Goal: Task Accomplishment & Management: Manage account settings

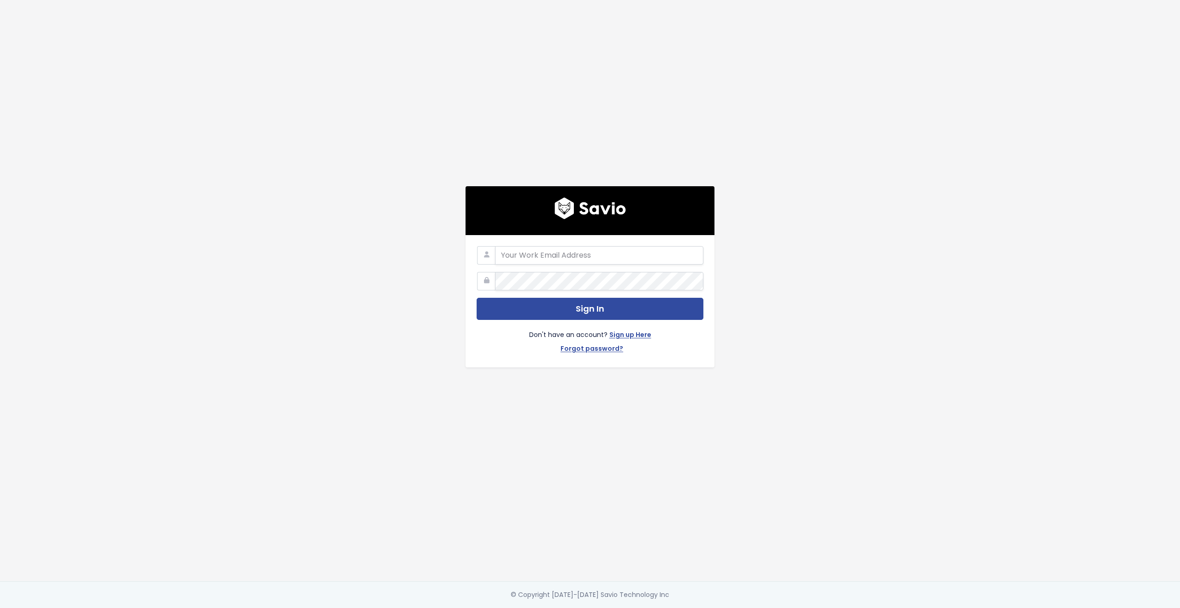
click at [687, 608] on com-1password-button at bounding box center [590, 608] width 1180 height 0
type input "customerservice@hole19golf.com"
click at [370, 272] on div "customerservice@hole19golf.com Sign In Don't have an account? Sign up Here Forg…" at bounding box center [590, 290] width 526 height 581
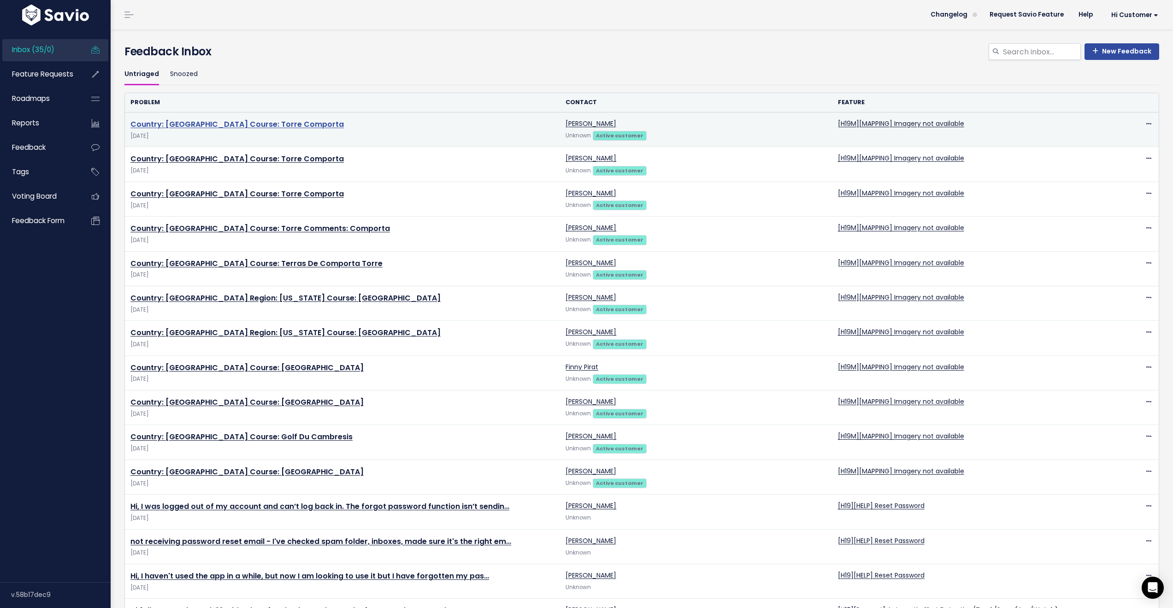
click at [205, 124] on link "Country: Portugal Course: Torre Comporta" at bounding box center [236, 124] width 213 height 11
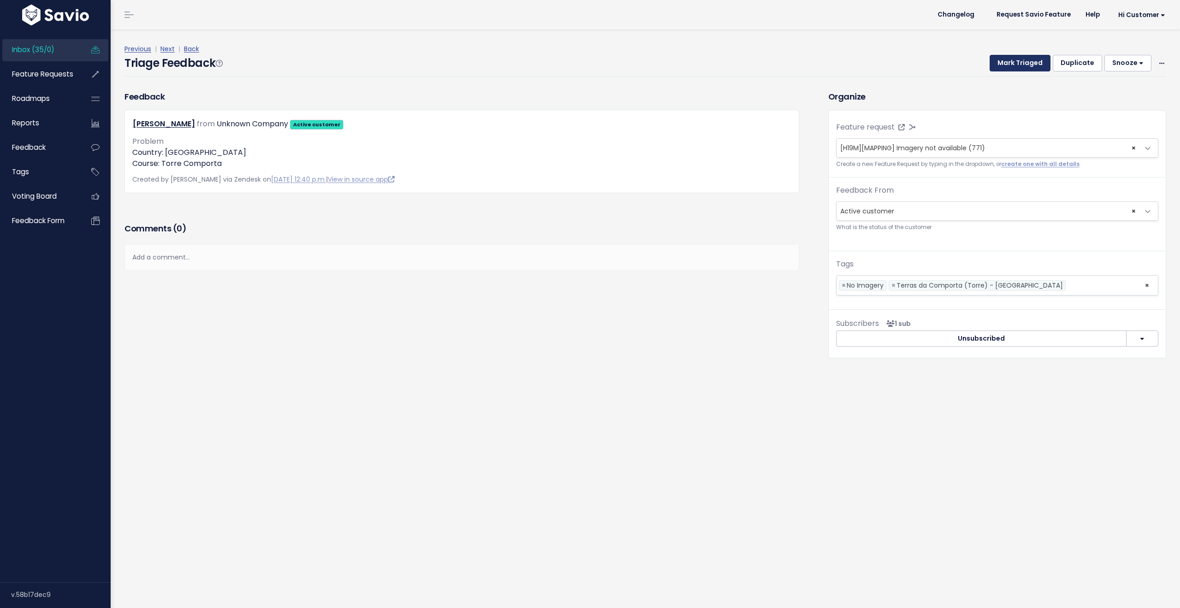
click at [1014, 62] on button "Mark Triaged" at bounding box center [1020, 63] width 61 height 17
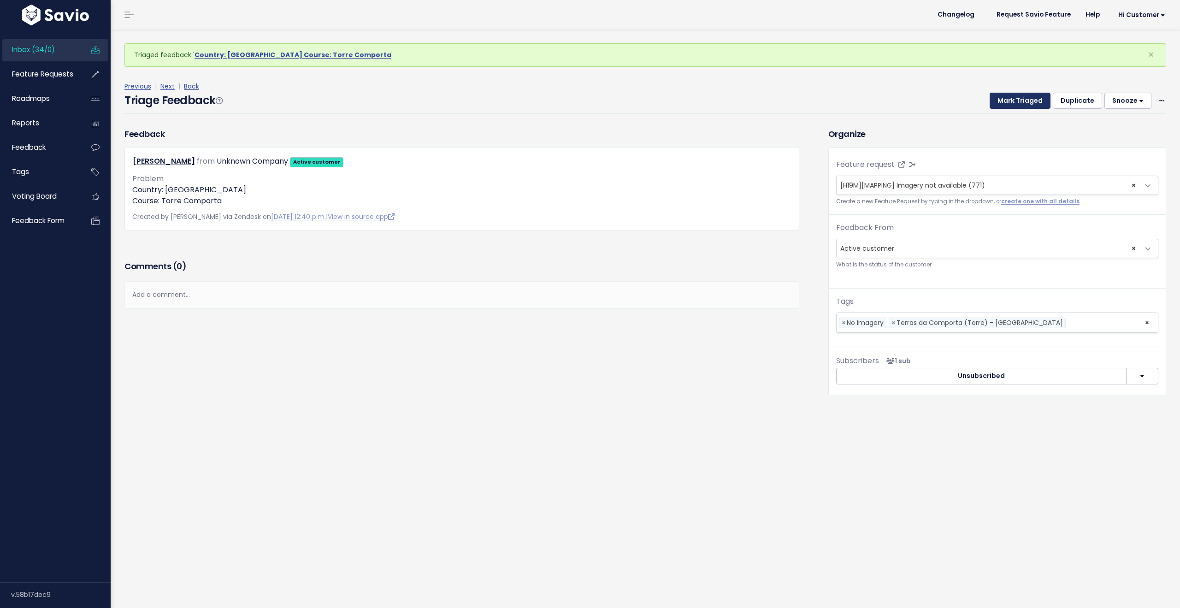
click at [1013, 100] on button "Mark Triaged" at bounding box center [1020, 101] width 61 height 17
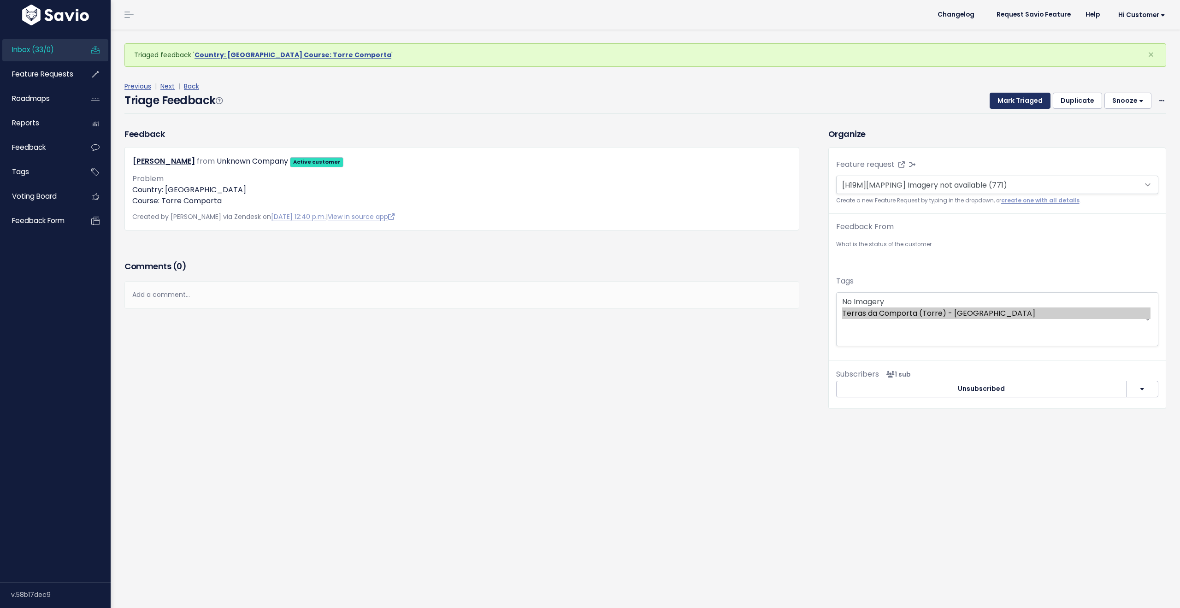
click at [1013, 100] on button "Mark Triaged" at bounding box center [1020, 101] width 61 height 17
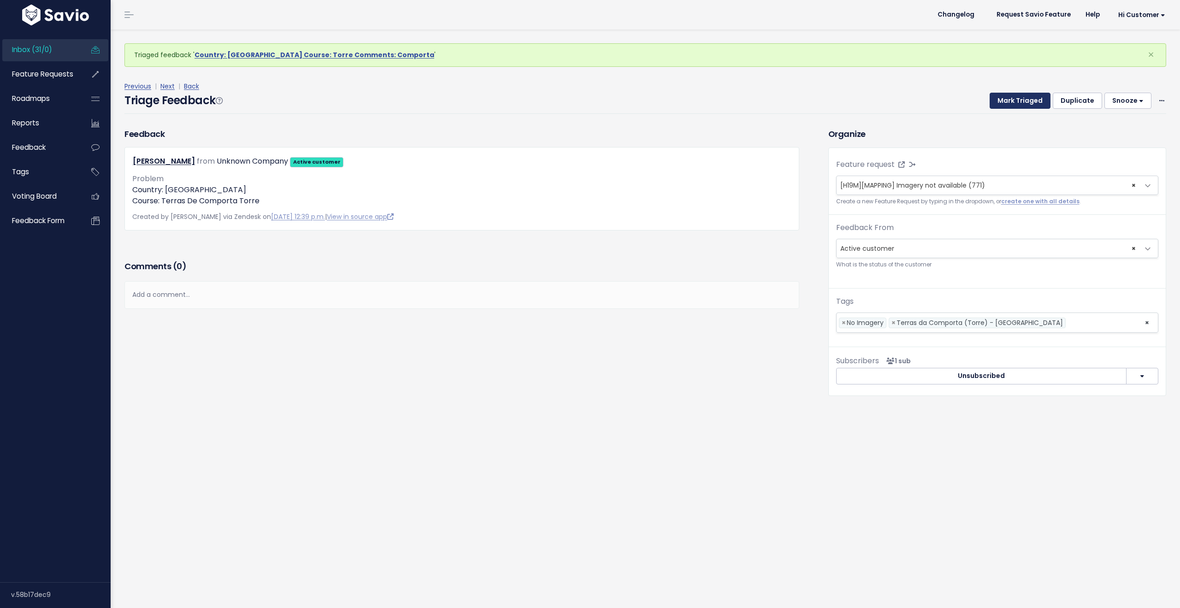
click at [1013, 100] on button "Mark Triaged" at bounding box center [1020, 101] width 61 height 17
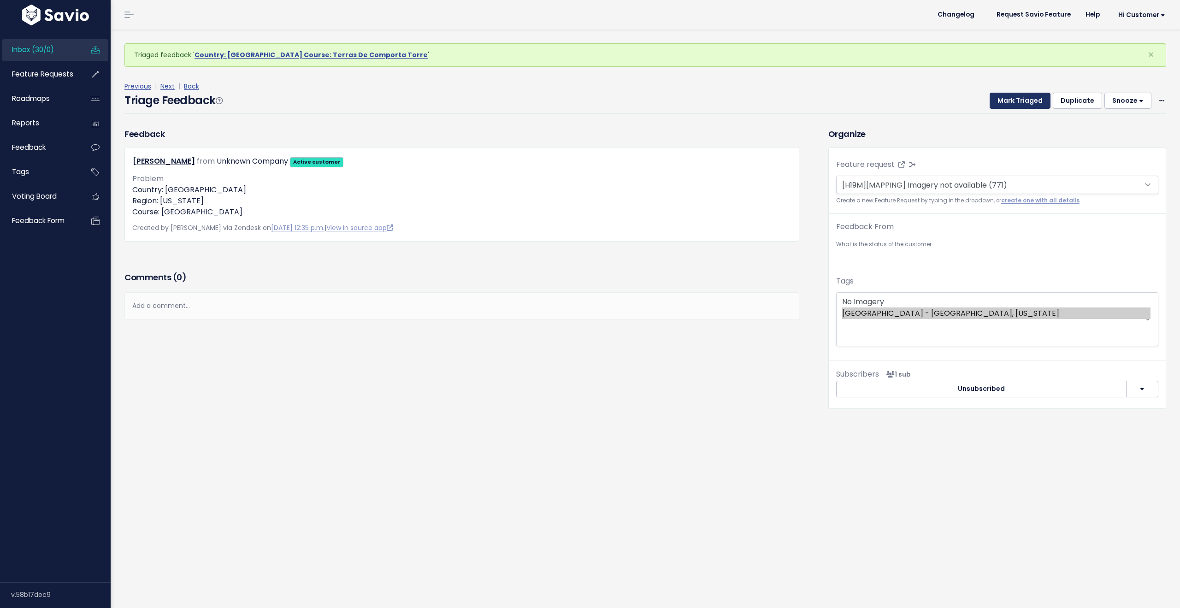
click at [1013, 100] on button "Mark Triaged" at bounding box center [1020, 101] width 61 height 17
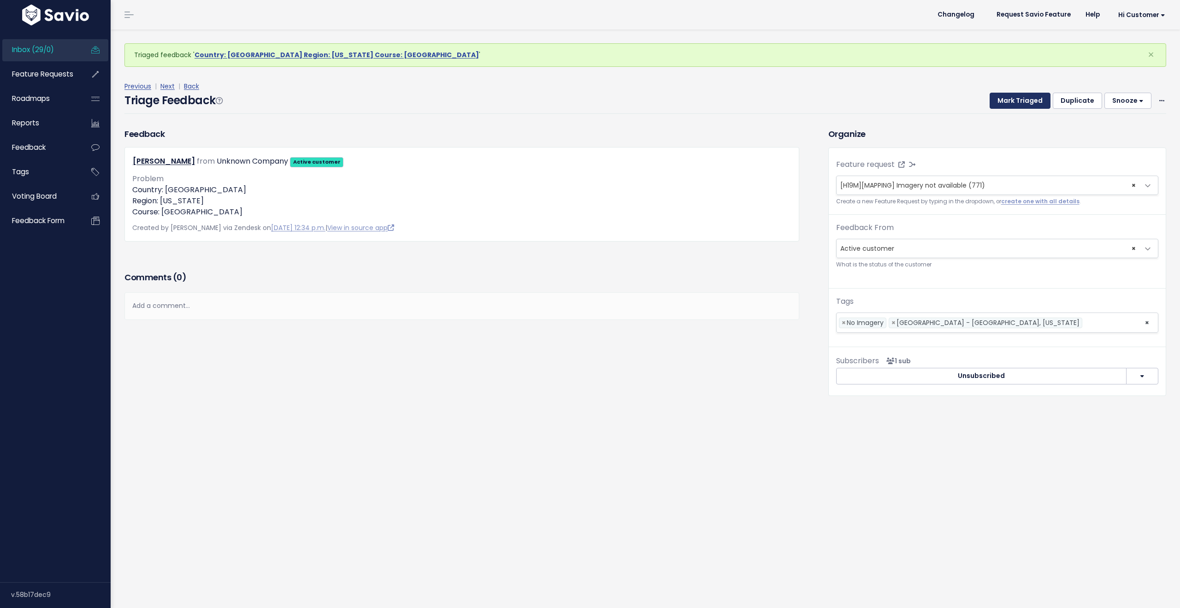
click at [1013, 100] on button "Mark Triaged" at bounding box center [1020, 101] width 61 height 17
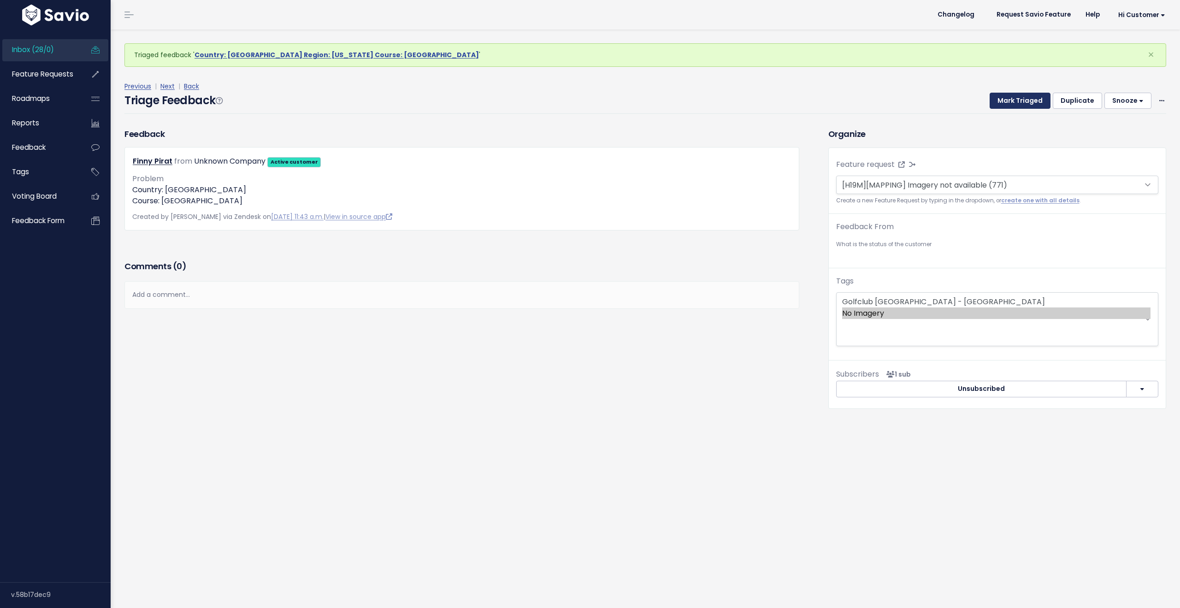
click at [1013, 100] on button "Mark Triaged" at bounding box center [1020, 101] width 61 height 17
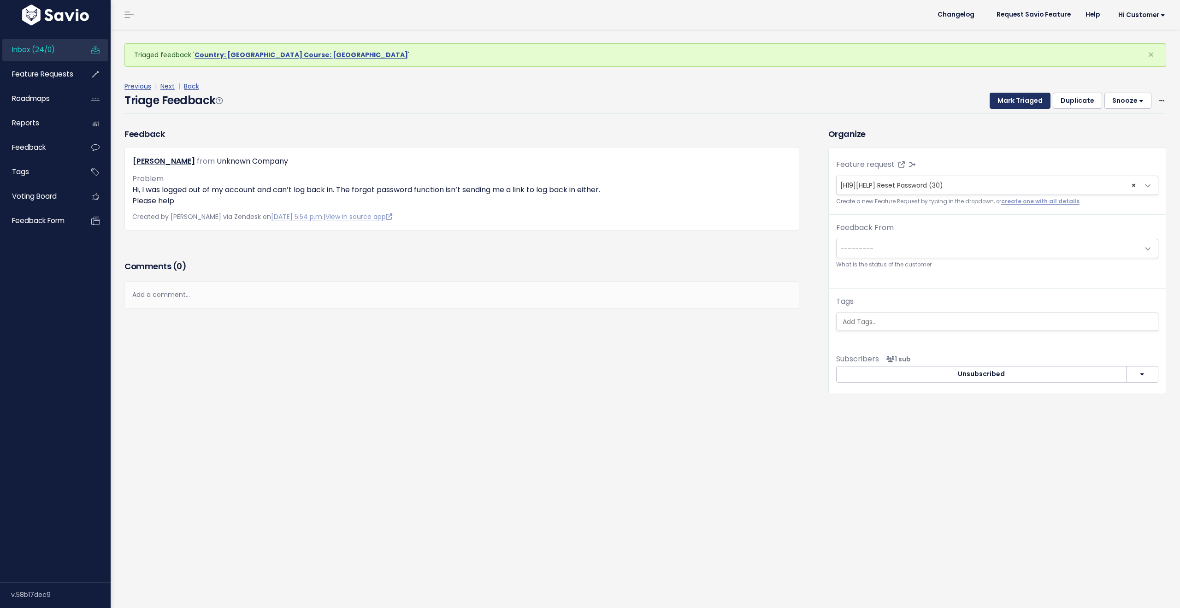
click at [1013, 100] on button "Mark Triaged" at bounding box center [1020, 101] width 61 height 17
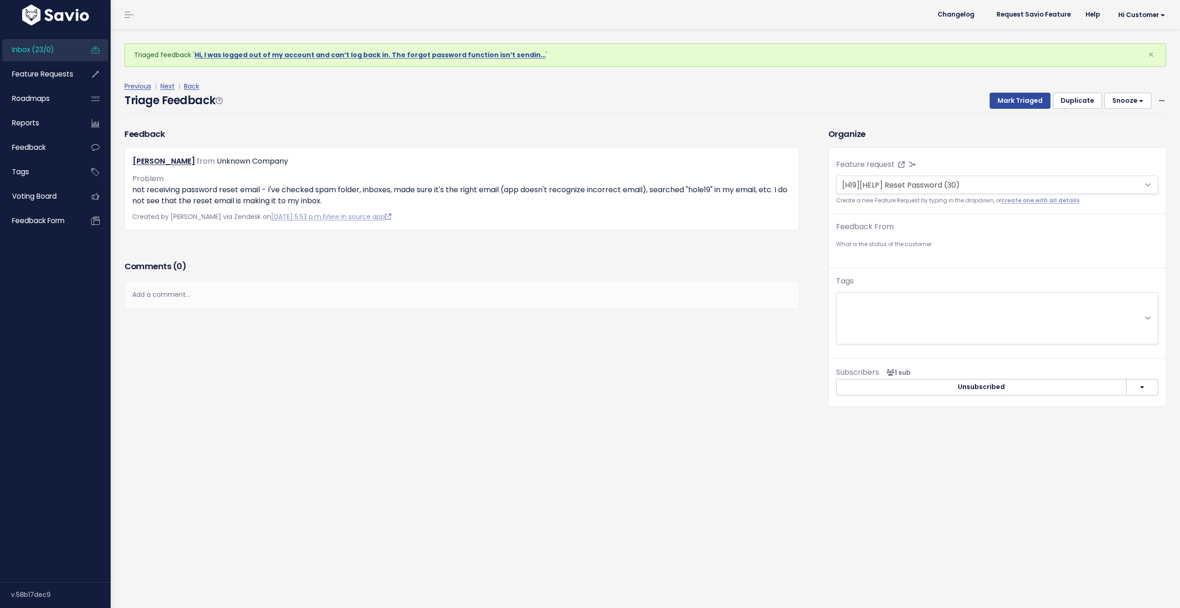
click at [1013, 100] on button "Mark Triaged" at bounding box center [1020, 101] width 61 height 17
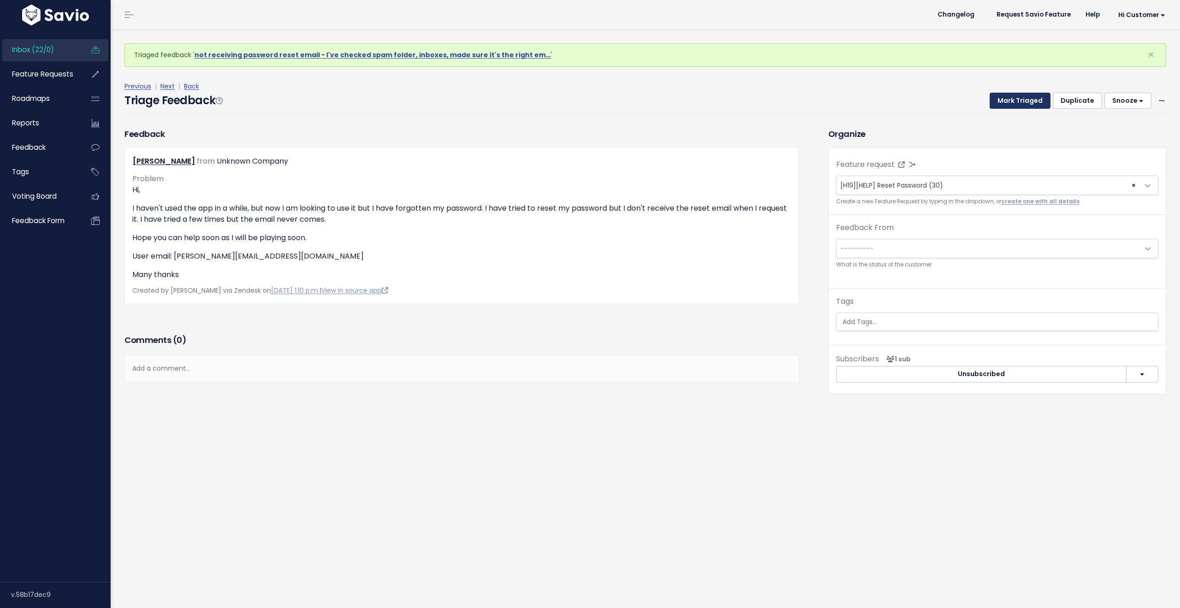
click at [1013, 100] on button "Mark Triaged" at bounding box center [1020, 101] width 61 height 17
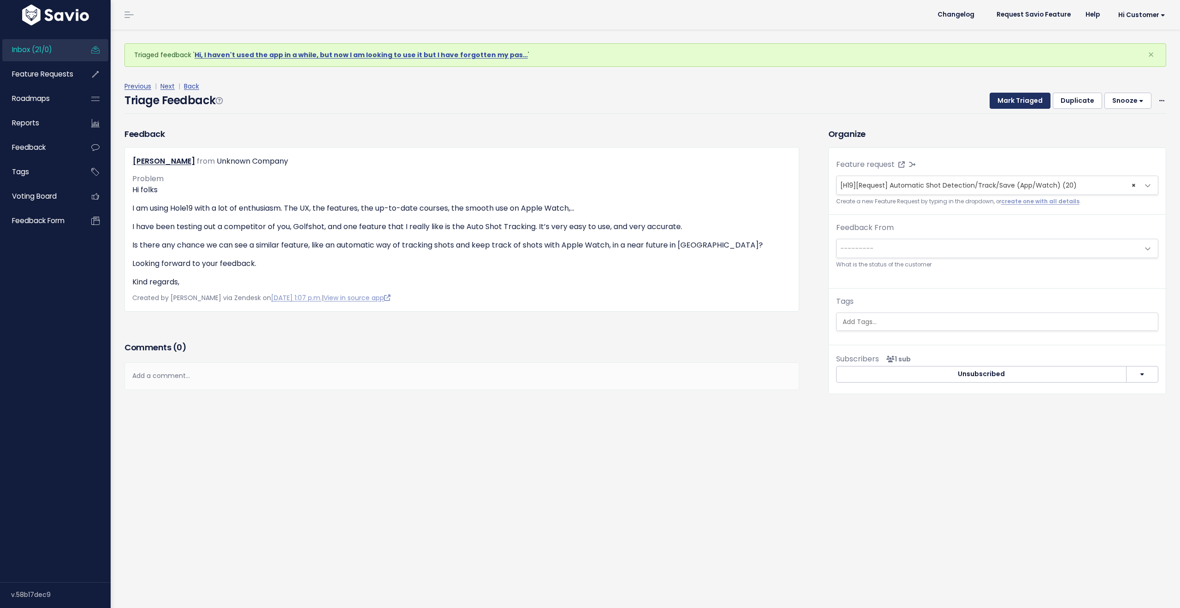
click at [1013, 100] on button "Mark Triaged" at bounding box center [1020, 101] width 61 height 17
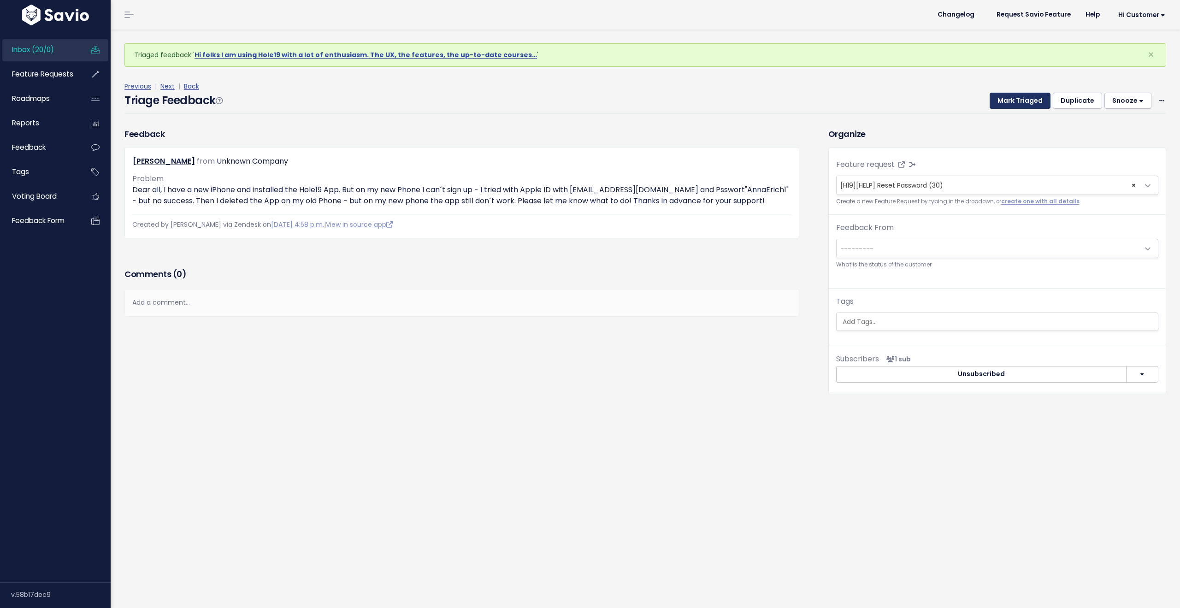
click at [1013, 100] on button "Mark Triaged" at bounding box center [1020, 101] width 61 height 17
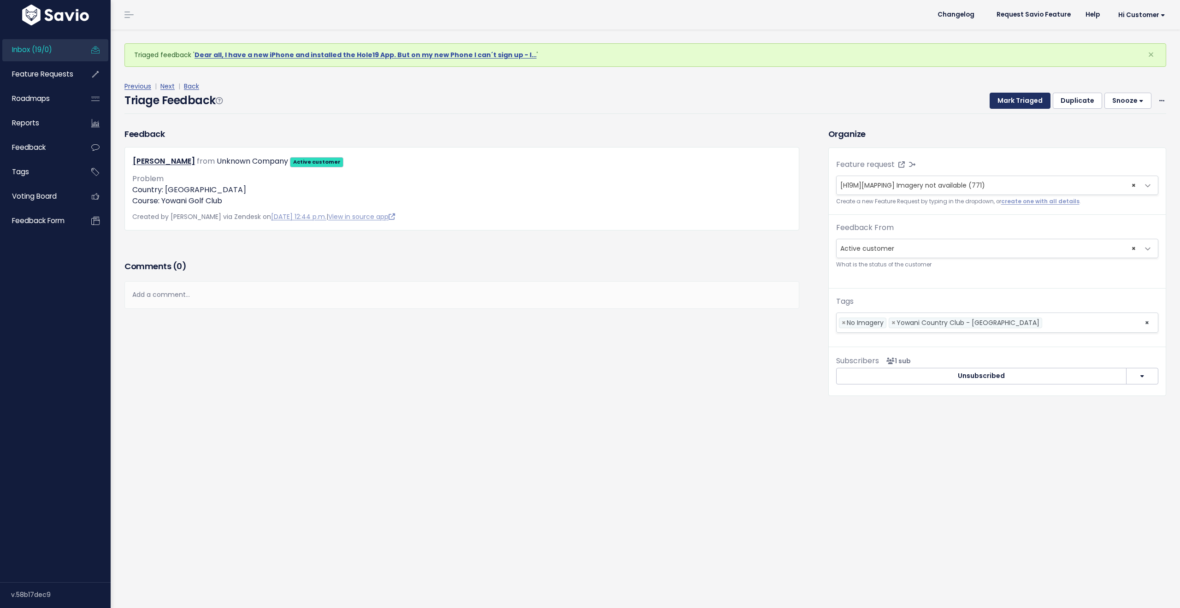
click at [1013, 100] on button "Mark Triaged" at bounding box center [1020, 101] width 61 height 17
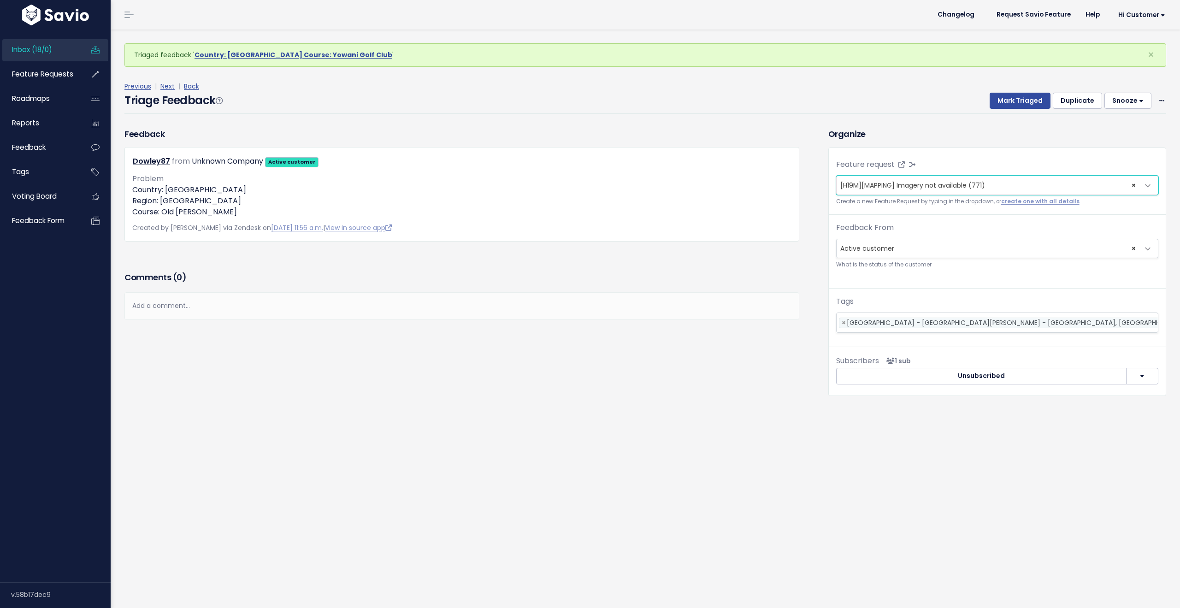
click at [1013, 100] on button "Mark Triaged" at bounding box center [1020, 101] width 61 height 17
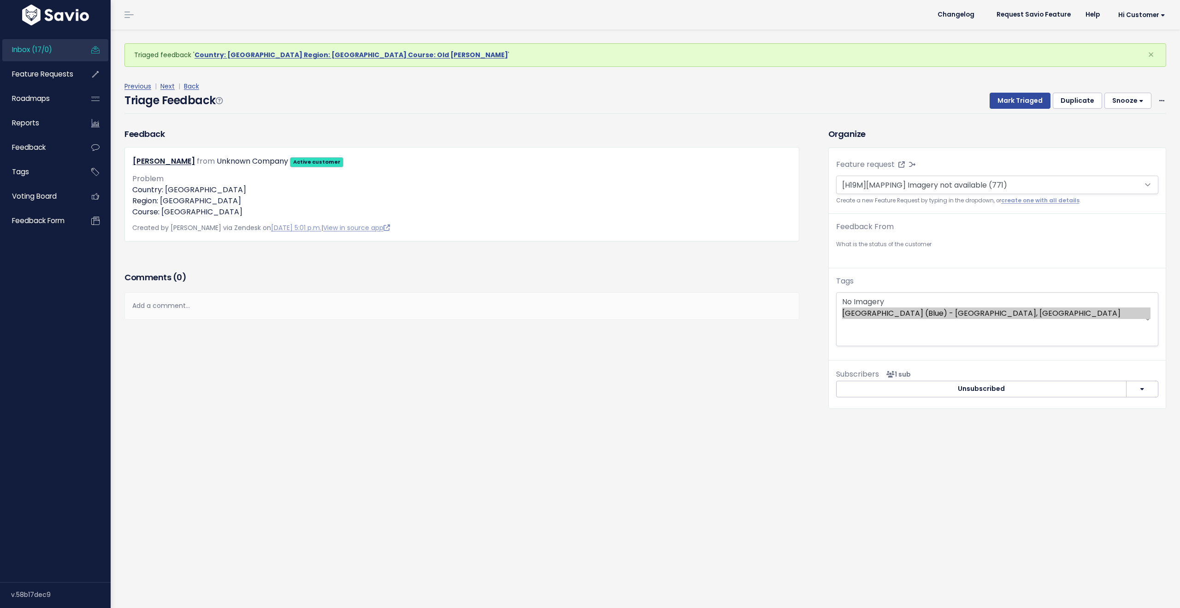
click at [1013, 100] on button "Mark Triaged" at bounding box center [1020, 101] width 61 height 17
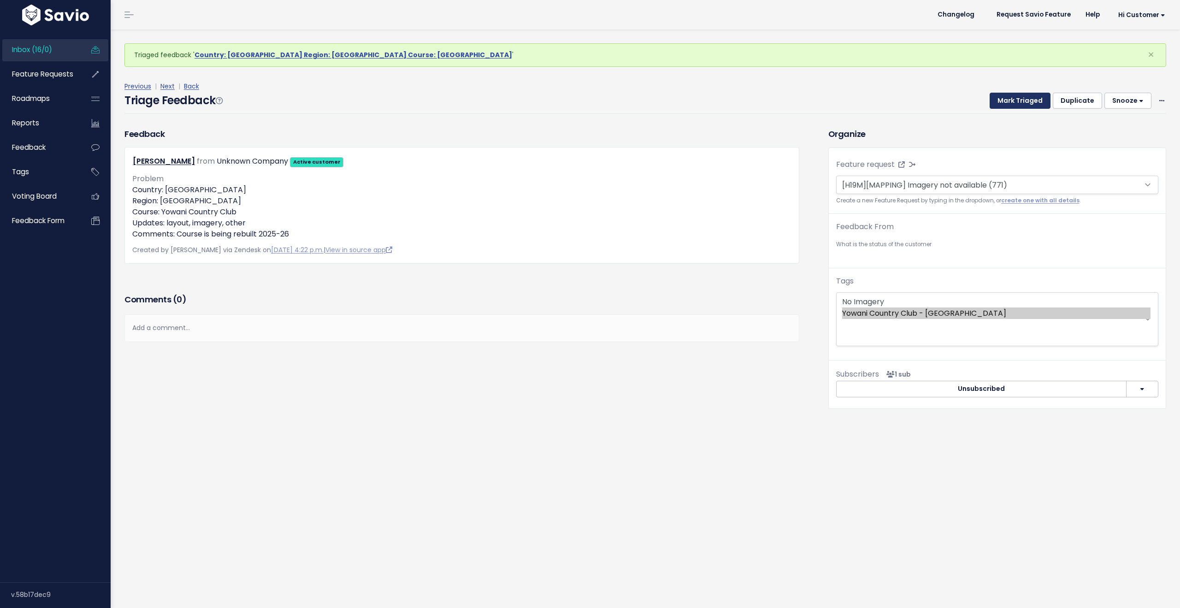
click at [1013, 100] on button "Mark Triaged" at bounding box center [1020, 101] width 61 height 17
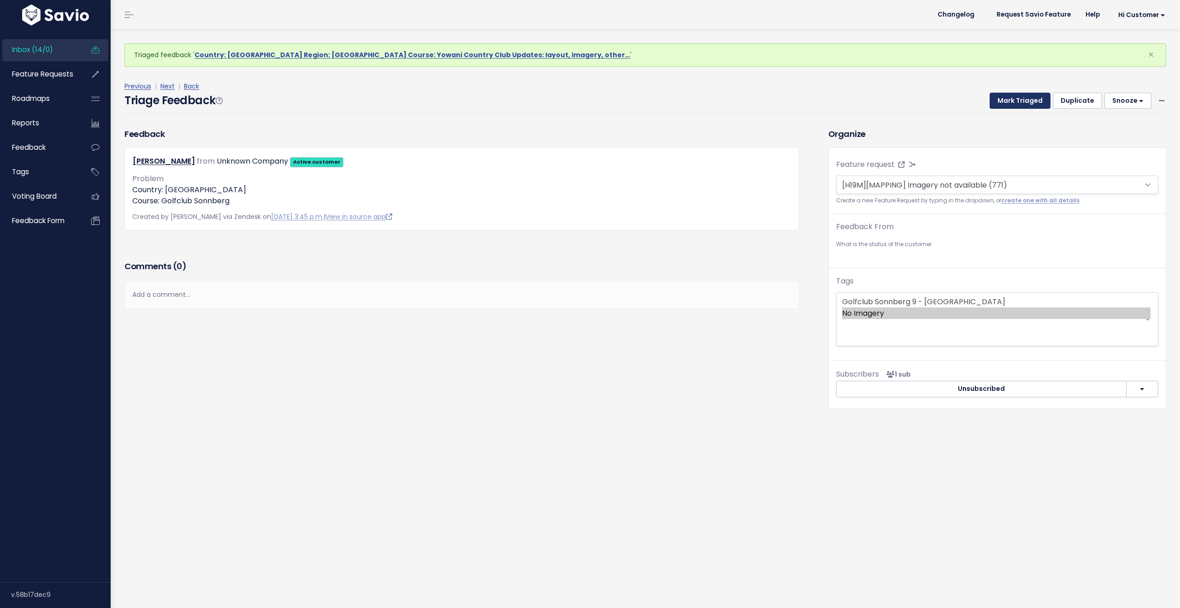
click at [1013, 100] on button "Mark Triaged" at bounding box center [1020, 101] width 61 height 17
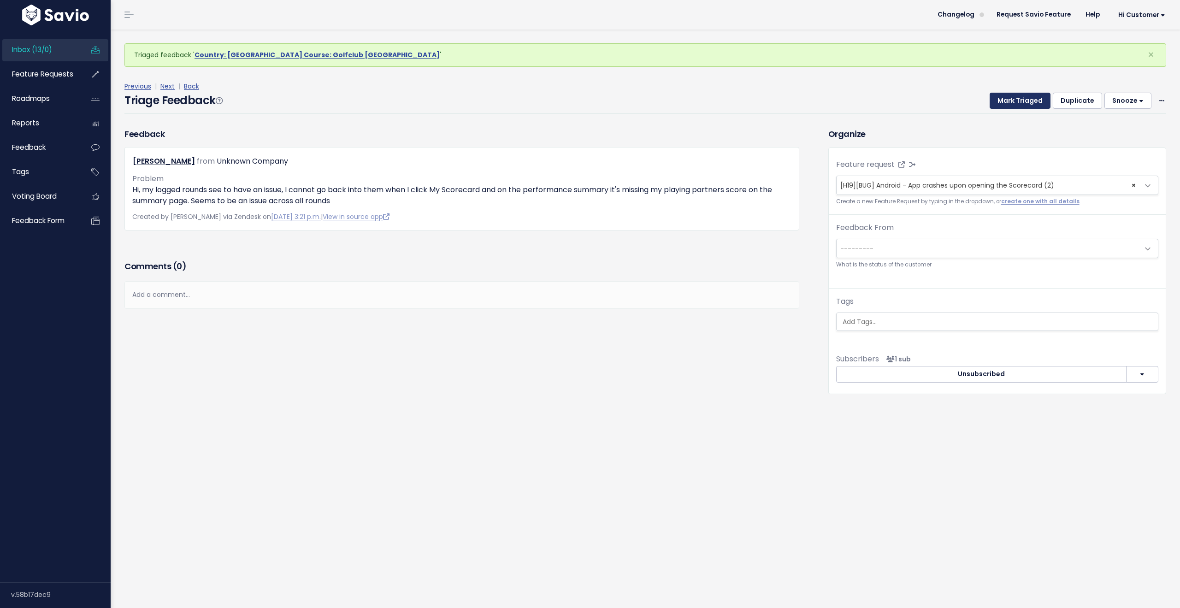
click at [1013, 100] on button "Mark Triaged" at bounding box center [1020, 101] width 61 height 17
click at [35, 50] on span "Inbox (11/0)" at bounding box center [31, 50] width 38 height 10
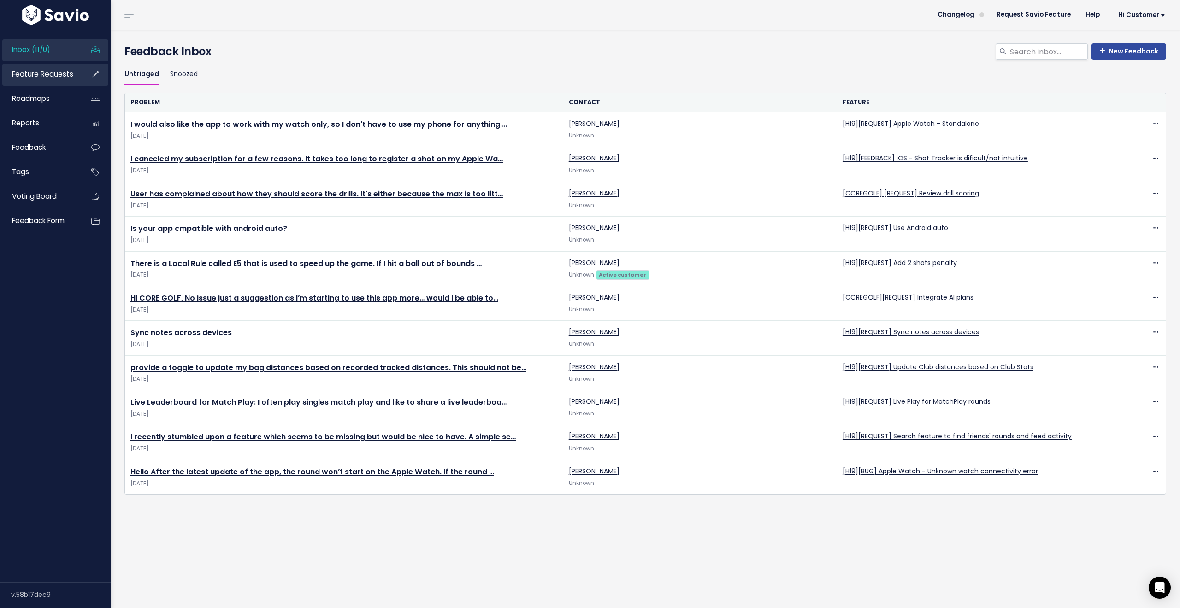
click at [50, 77] on span "Feature Requests" at bounding box center [42, 74] width 61 height 10
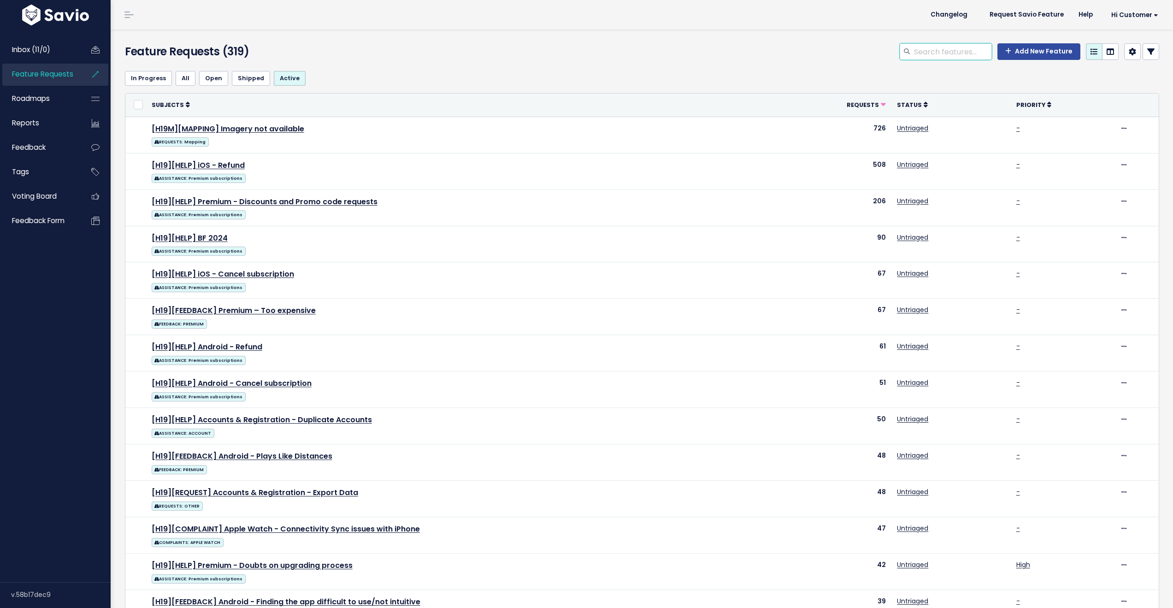
click at [935, 53] on input "search" at bounding box center [952, 51] width 79 height 17
type input "playing handicap"
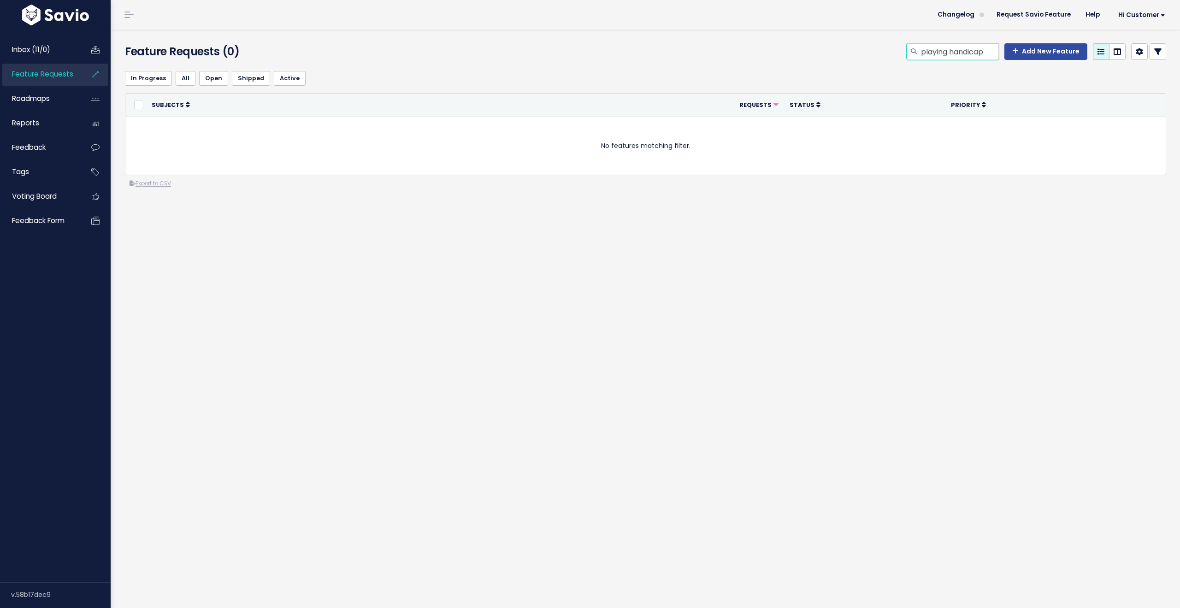
drag, startPoint x: 984, startPoint y: 52, endPoint x: 687, endPoint y: 60, distance: 296.5
click at [689, 60] on div "playing handicap Add New Feature" at bounding box center [822, 53] width 704 height 20
type input "handicap"
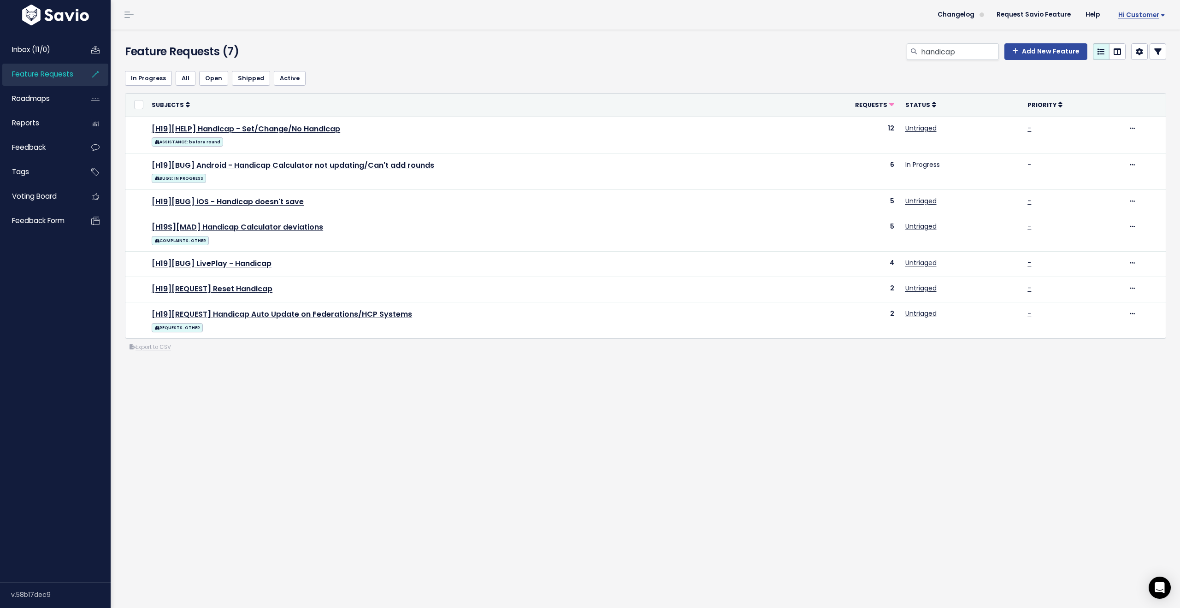
click at [1135, 16] on span "Hi Customer" at bounding box center [1141, 15] width 47 height 7
click at [1119, 147] on link "Logout" at bounding box center [1135, 150] width 68 height 18
